Goal: Transaction & Acquisition: Purchase product/service

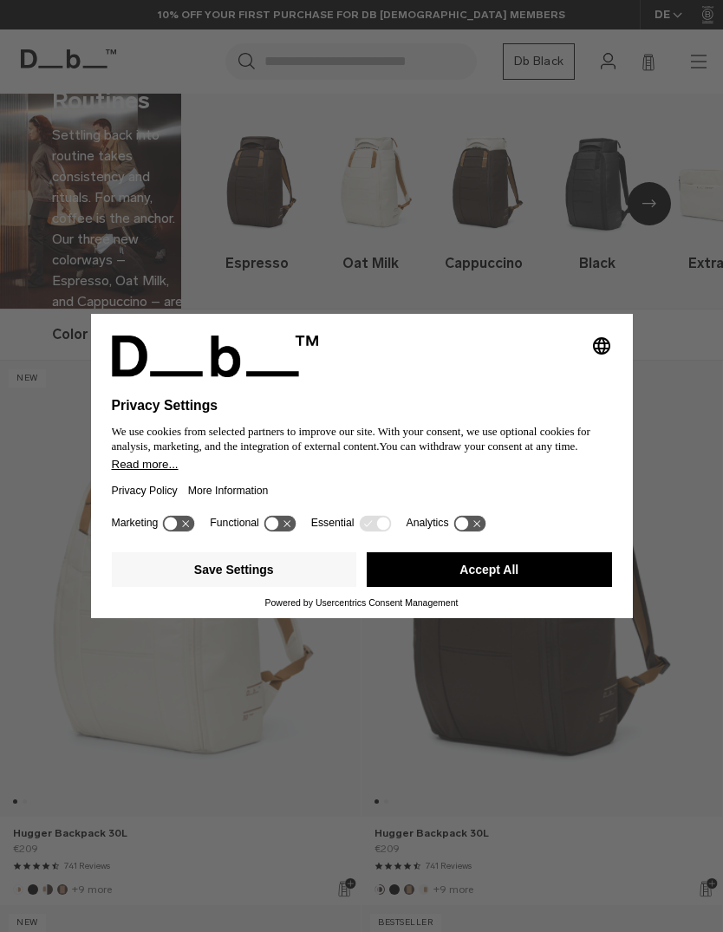
click at [536, 577] on button "Accept All" at bounding box center [489, 569] width 245 height 35
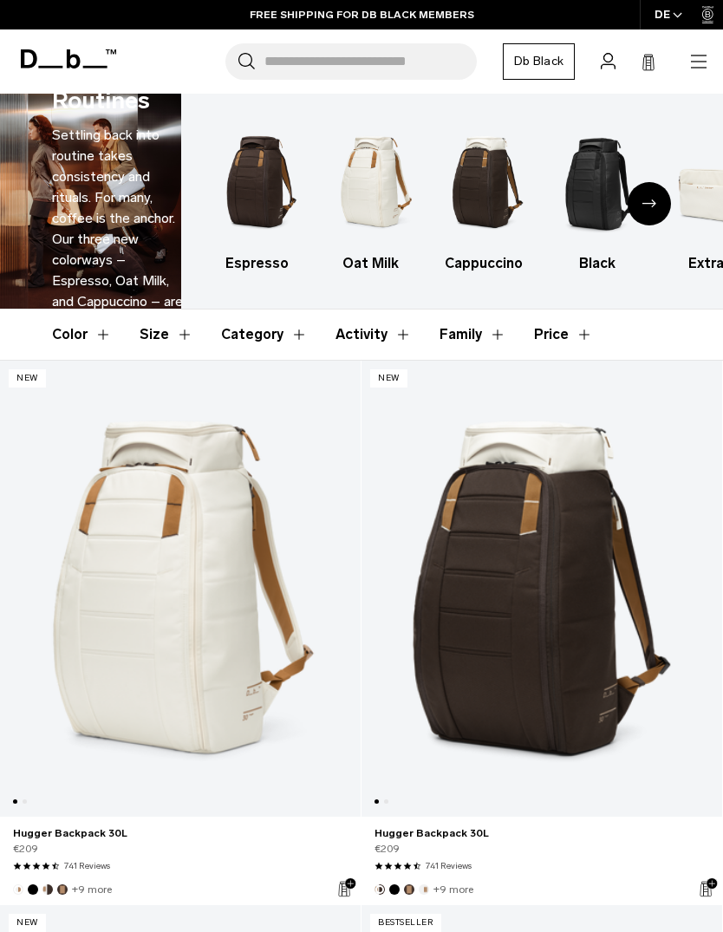
click at [702, 65] on icon "button" at bounding box center [698, 61] width 21 height 21
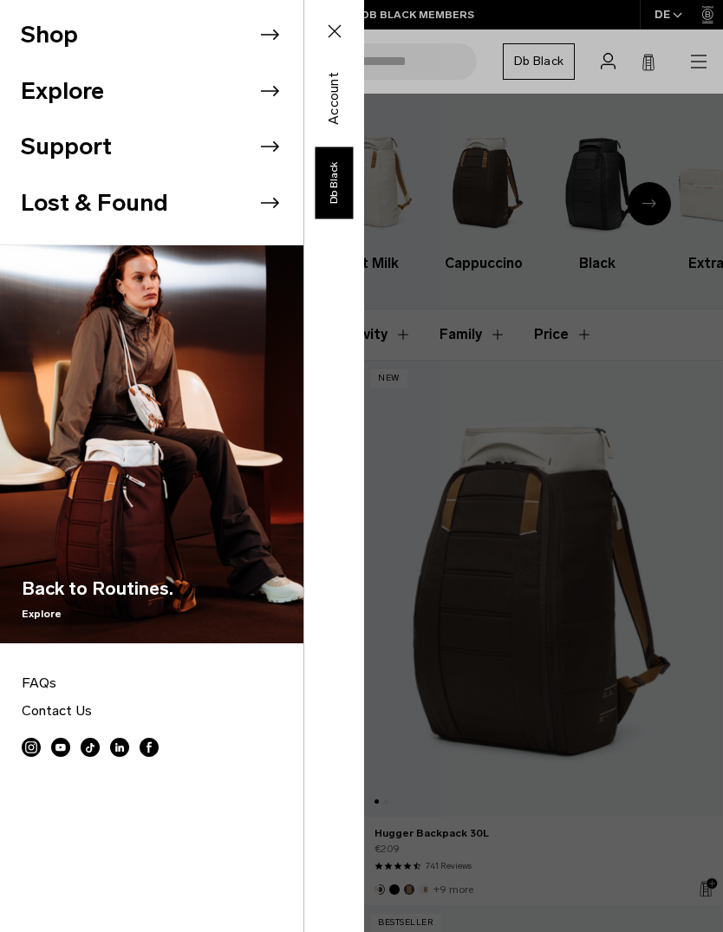
click at [101, 41] on li "Shop" at bounding box center [162, 35] width 283 height 56
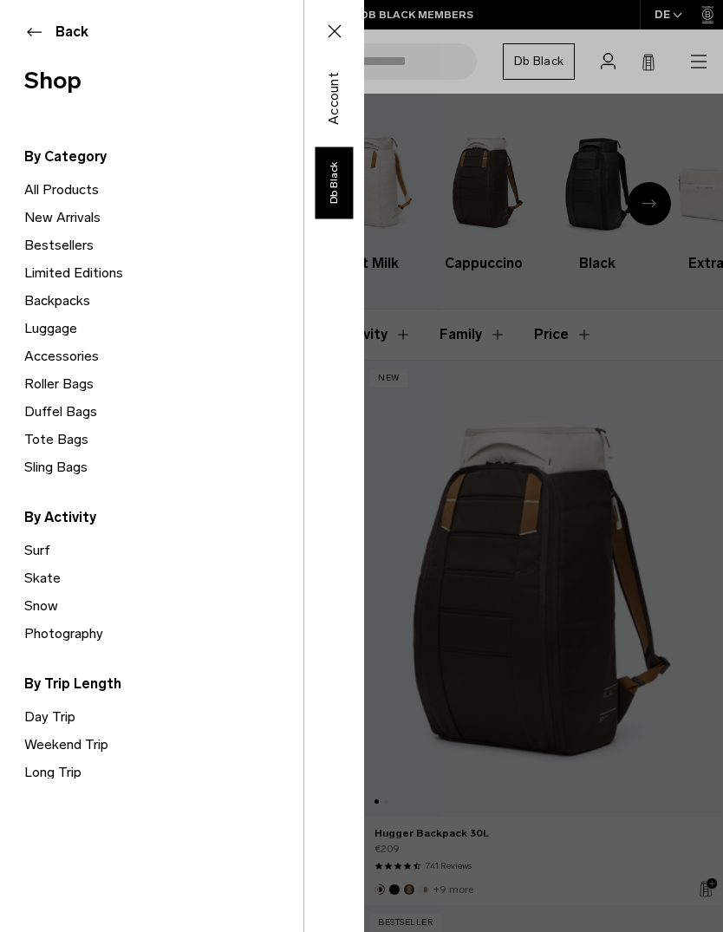
click at [69, 296] on link "Backpacks" at bounding box center [163, 301] width 279 height 28
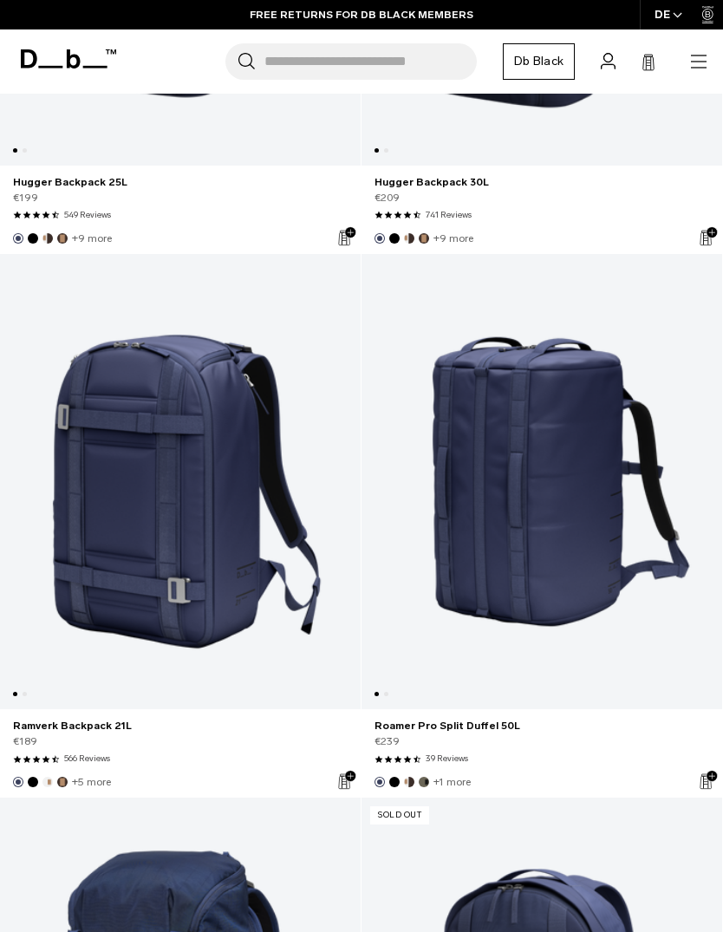
scroll to position [9328, 0]
